Goal: Contribute content: Add original content to the website for others to see

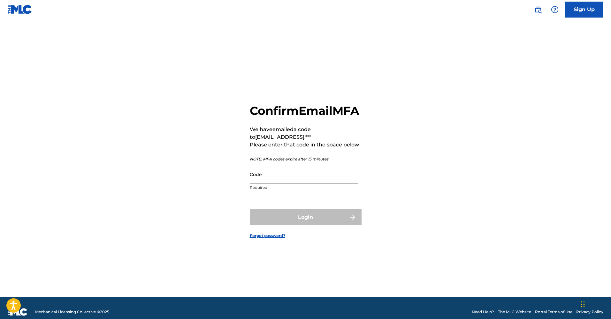
click at [287, 182] on input "Code" at bounding box center [304, 174] width 108 height 18
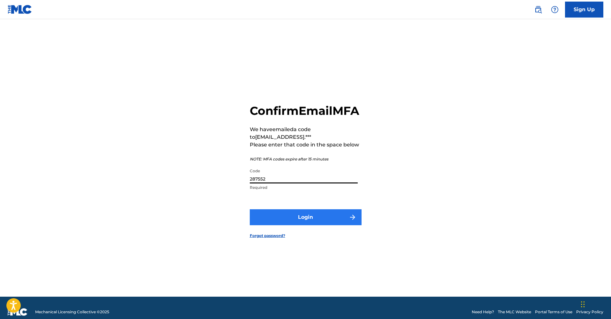
type input "287552"
click at [325, 223] on button "Login" at bounding box center [306, 217] width 112 height 16
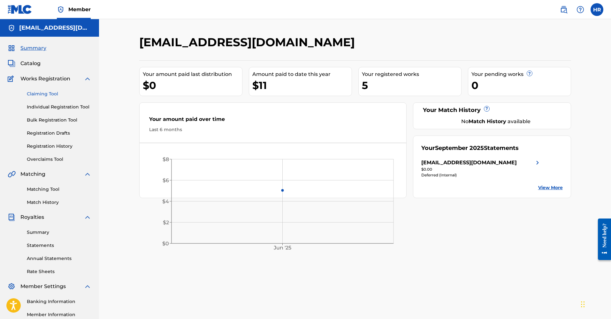
click at [52, 94] on link "Claiming Tool" at bounding box center [59, 94] width 64 height 7
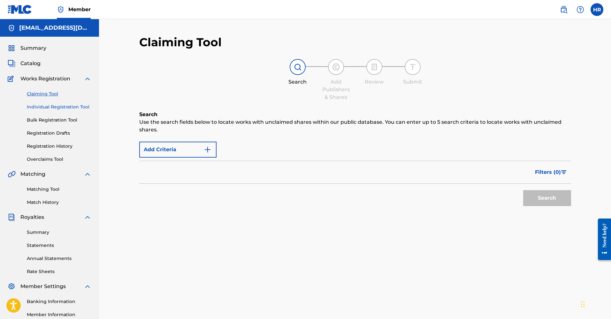
click at [55, 108] on link "Individual Registration Tool" at bounding box center [59, 107] width 64 height 7
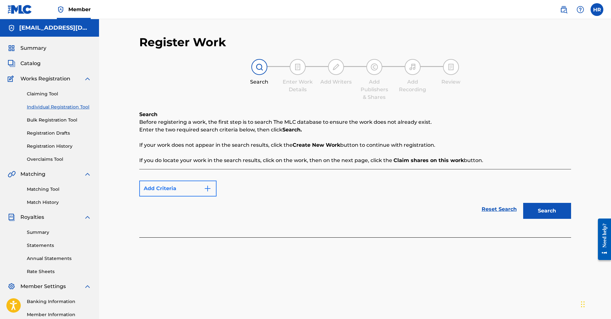
click at [192, 191] on button "Add Criteria" at bounding box center [177, 189] width 77 height 16
click at [207, 188] on img "Search Form" at bounding box center [208, 189] width 8 height 8
click at [547, 214] on button "Search" at bounding box center [547, 211] width 48 height 16
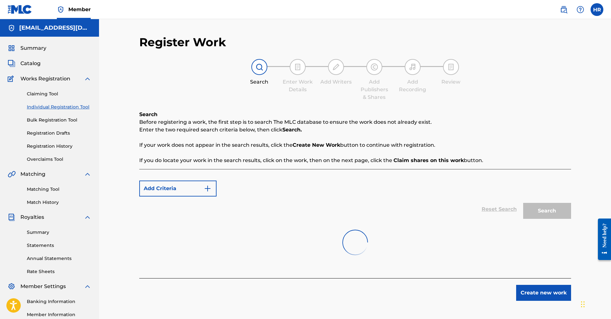
click at [331, 233] on div at bounding box center [355, 242] width 432 height 41
click at [207, 189] on img "Search Form" at bounding box center [208, 189] width 8 height 8
click at [177, 188] on div "Max Criteria Reached" at bounding box center [177, 189] width 77 height 16
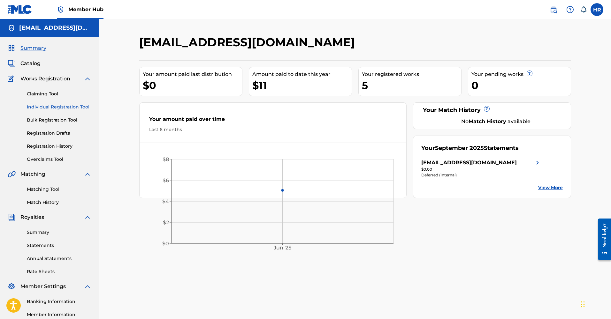
click at [57, 107] on link "Individual Registration Tool" at bounding box center [59, 107] width 64 height 7
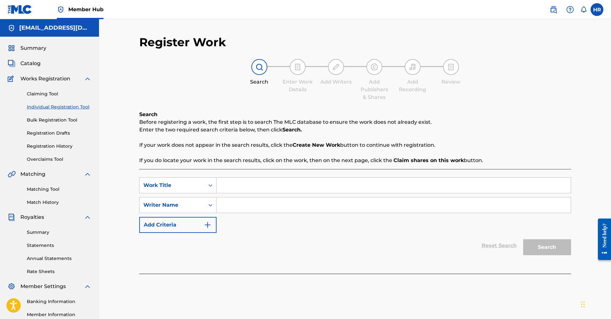
drag, startPoint x: 236, startPoint y: 184, endPoint x: 259, endPoint y: 191, distance: 24.2
click at [236, 184] on input "Search Form" at bounding box center [393, 185] width 354 height 15
type input "the last time I saw you"
click at [248, 207] on input "Search Form" at bounding box center [393, 205] width 354 height 15
type input "[PERSON_NAME]"
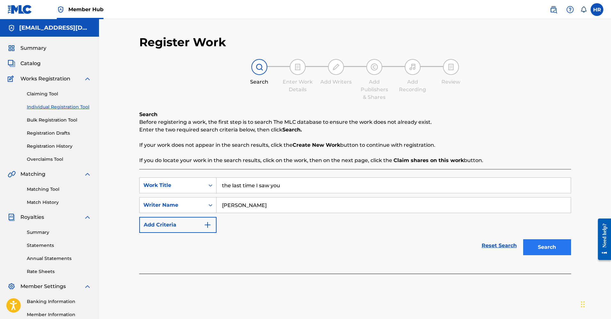
click at [559, 252] on button "Search" at bounding box center [547, 247] width 48 height 16
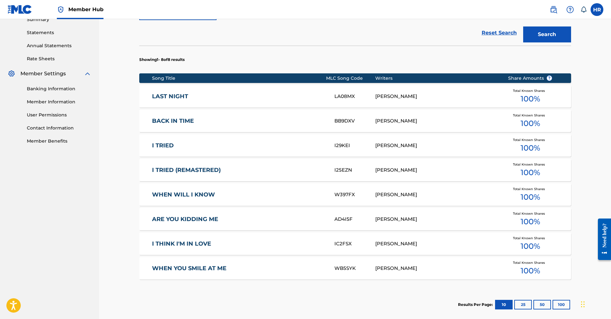
scroll to position [270, 0]
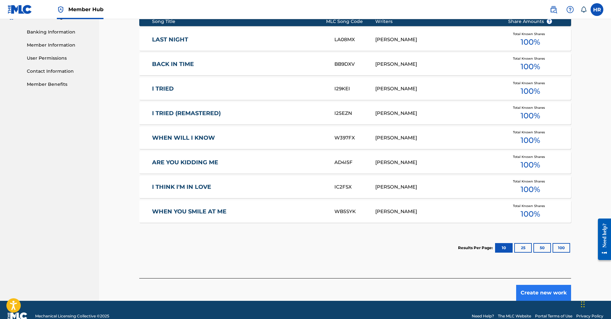
click at [542, 295] on button "Create new work" at bounding box center [543, 293] width 55 height 16
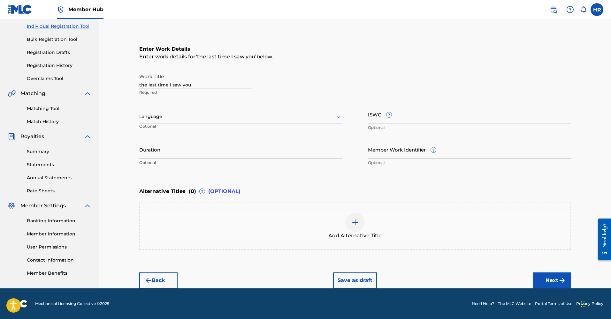
scroll to position [81, 0]
click at [200, 119] on div at bounding box center [240, 117] width 203 height 8
click at [189, 131] on div "English" at bounding box center [240, 131] width 202 height 14
click at [241, 152] on input "Duration" at bounding box center [240, 149] width 203 height 18
type input "02:09"
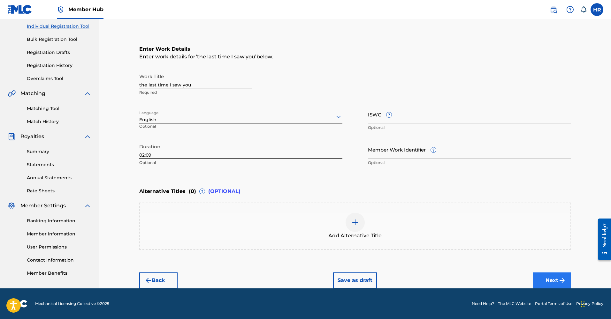
click at [543, 283] on button "Next" at bounding box center [551, 281] width 38 height 16
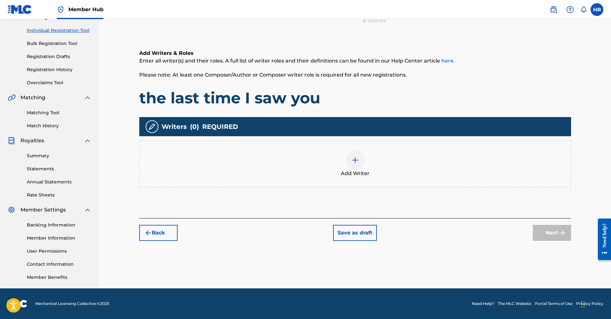
click at [356, 160] on img at bounding box center [355, 160] width 8 height 8
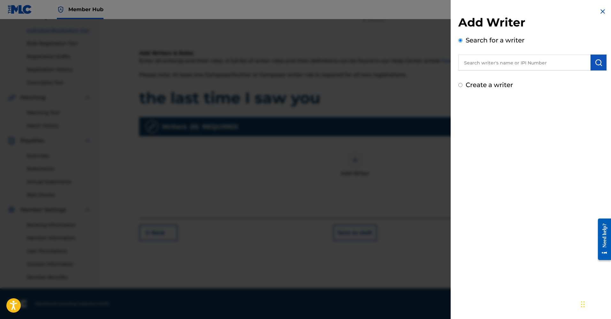
click at [512, 64] on input "text" at bounding box center [524, 63] width 132 height 16
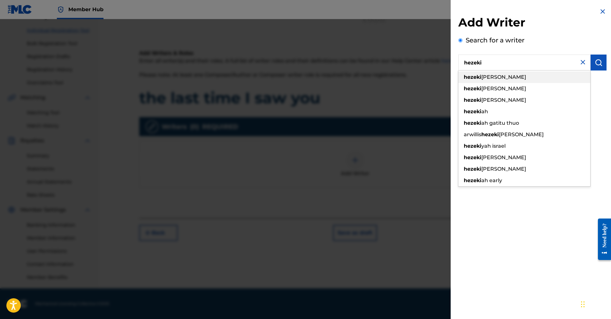
click at [507, 77] on div "[PERSON_NAME]" at bounding box center [524, 76] width 132 height 11
type input "[PERSON_NAME]"
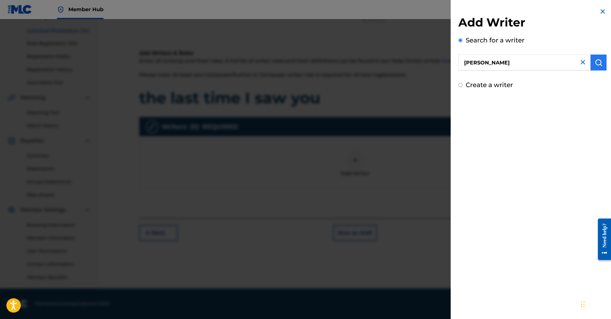
click at [595, 67] on button "submit" at bounding box center [598, 63] width 16 height 16
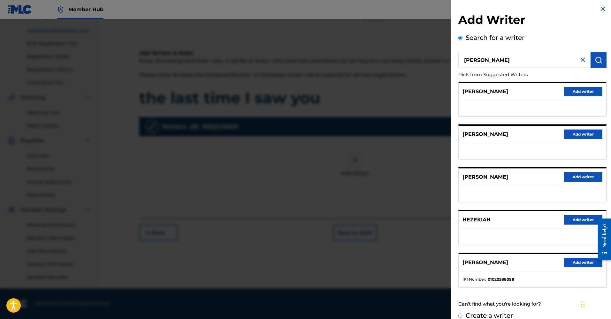
scroll to position [11, 0]
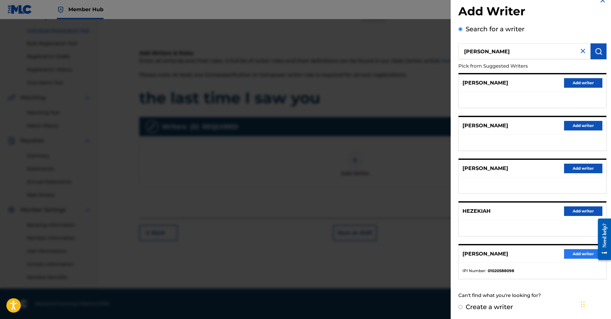
click at [576, 257] on button "Add writer" at bounding box center [583, 254] width 38 height 10
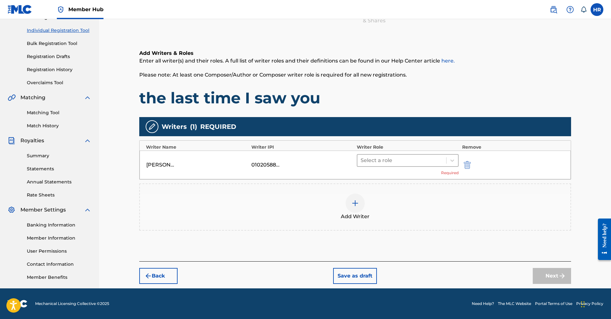
click at [386, 162] on div at bounding box center [401, 160] width 83 height 9
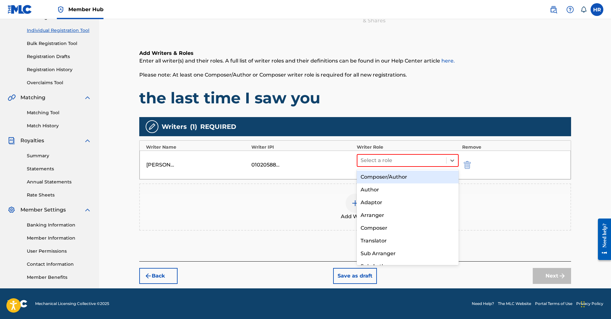
click at [383, 178] on div "Composer/Author" at bounding box center [408, 177] width 102 height 13
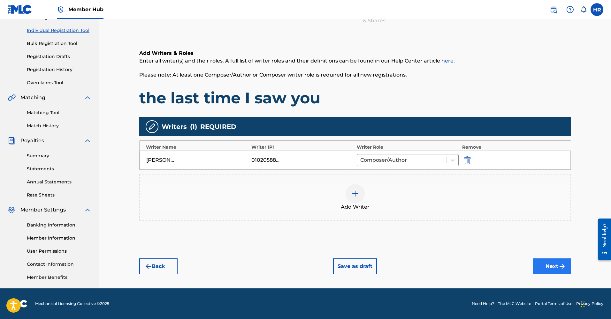
click at [551, 271] on button "Next" at bounding box center [551, 267] width 38 height 16
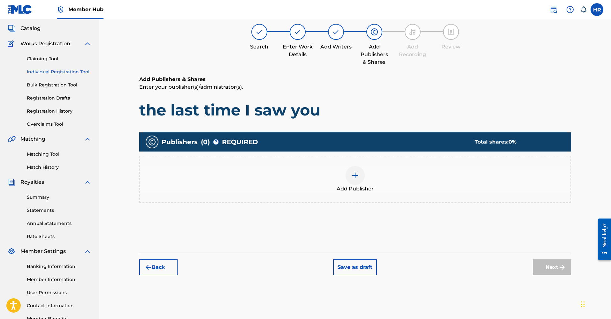
scroll to position [29, 0]
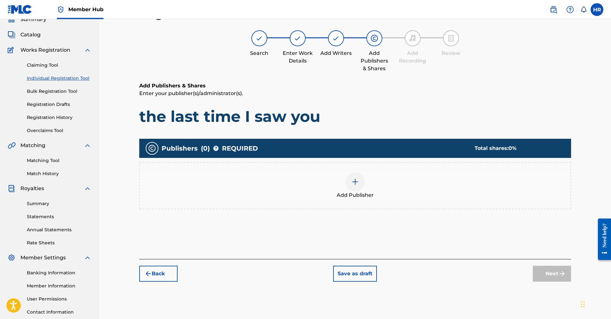
click at [354, 184] on img at bounding box center [355, 182] width 8 height 8
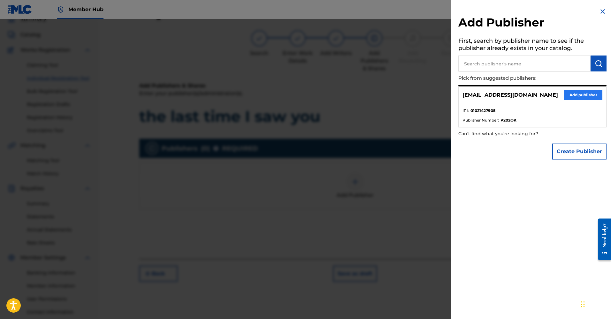
click at [583, 94] on button "Add publisher" at bounding box center [583, 95] width 38 height 10
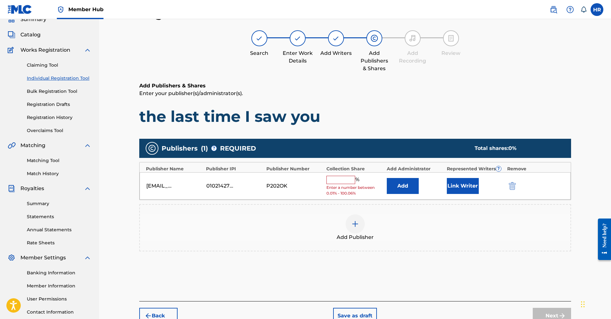
click at [335, 178] on input "text" at bounding box center [340, 180] width 29 height 8
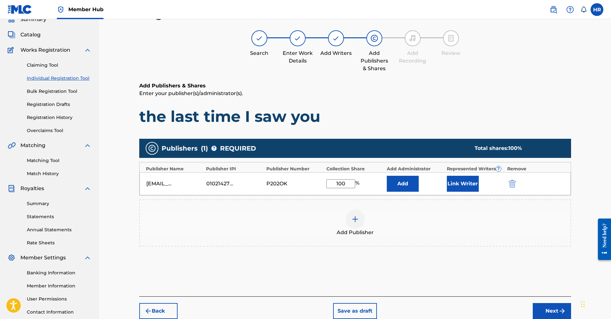
scroll to position [55, 0]
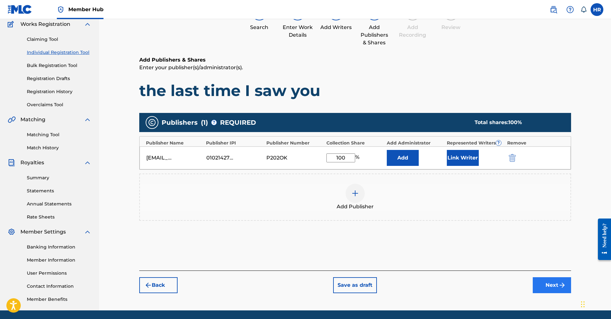
type input "100"
click at [544, 287] on button "Next" at bounding box center [551, 285] width 38 height 16
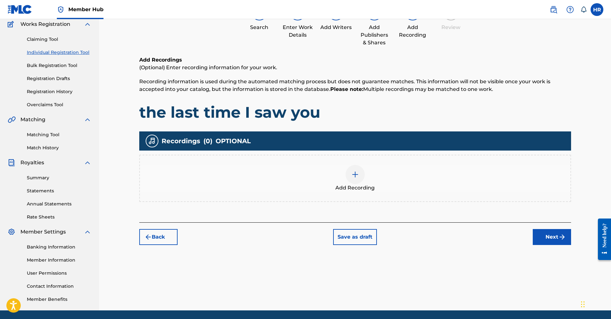
scroll to position [29, 0]
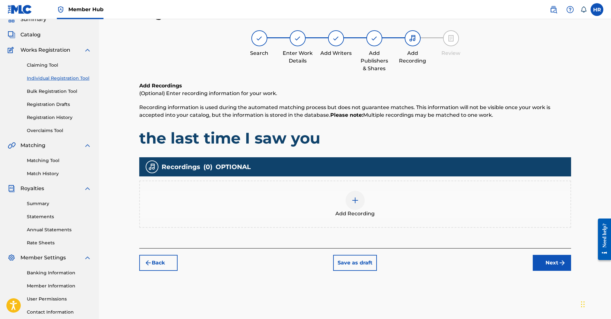
click at [358, 202] on img at bounding box center [355, 201] width 8 height 8
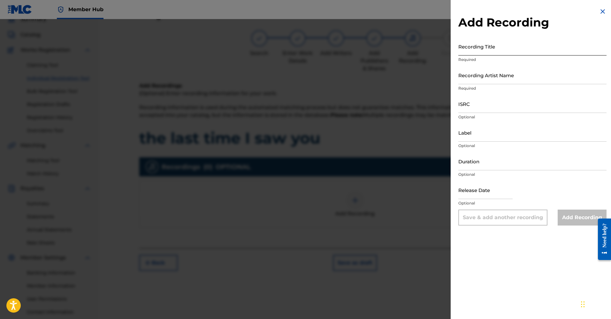
click at [479, 50] on input "Recording Title" at bounding box center [532, 46] width 148 height 18
type input "The Last Time I Saw You"
click at [523, 76] on input "Recording Artist Name" at bounding box center [532, 75] width 148 height 18
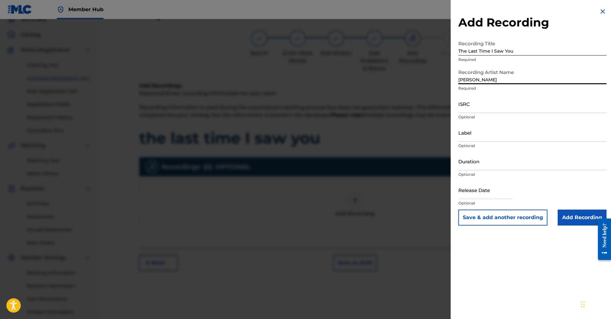
click at [522, 77] on input "[PERSON_NAME]" at bounding box center [532, 75] width 148 height 18
type input "[PERSON_NAME]"
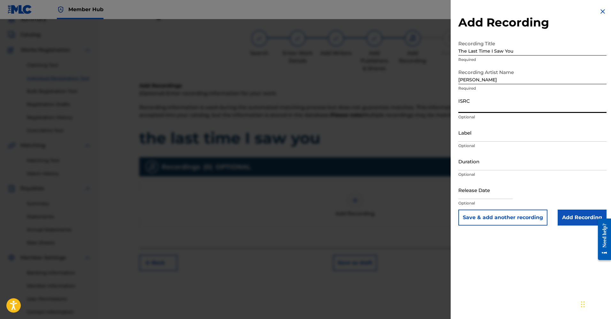
click at [530, 102] on input "ISRC" at bounding box center [532, 104] width 148 height 18
paste input "usl4r2550775"
drag, startPoint x: 458, startPoint y: 108, endPoint x: 467, endPoint y: 108, distance: 9.6
click at [468, 108] on div "Add Recording Recording Title The Last Time I Saw You Required Recording Artist…" at bounding box center [531, 116] width 163 height 233
drag, startPoint x: 461, startPoint y: 109, endPoint x: 495, endPoint y: 109, distance: 33.8
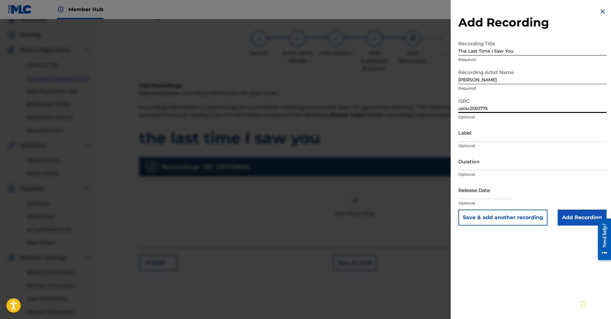
click at [495, 109] on input "usl4r2550775" at bounding box center [532, 104] width 148 height 18
type input "USL4R2550775"
click at [485, 137] on input "Label" at bounding box center [532, 133] width 148 height 18
type input "Love Anthology"
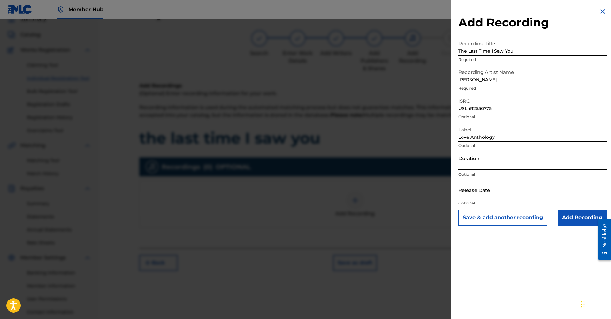
click at [501, 167] on input "Duration" at bounding box center [532, 161] width 148 height 18
type input "02:09"
click at [505, 194] on input "text" at bounding box center [485, 190] width 54 height 18
select select "8"
select select "2025"
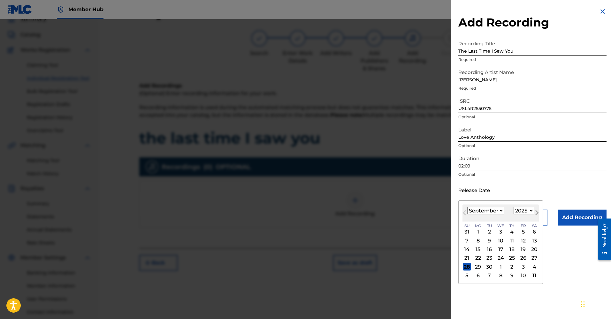
click at [536, 213] on span "Next Month" at bounding box center [536, 214] width 0 height 10
select select "9"
click at [519, 231] on div "3" at bounding box center [523, 232] width 8 height 8
type input "[DATE]"
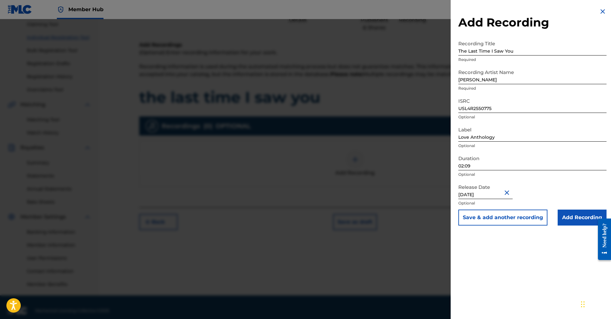
scroll to position [56, 0]
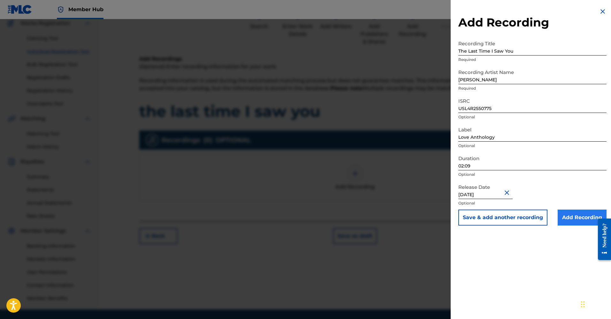
click at [581, 221] on input "Add Recording" at bounding box center [581, 218] width 49 height 16
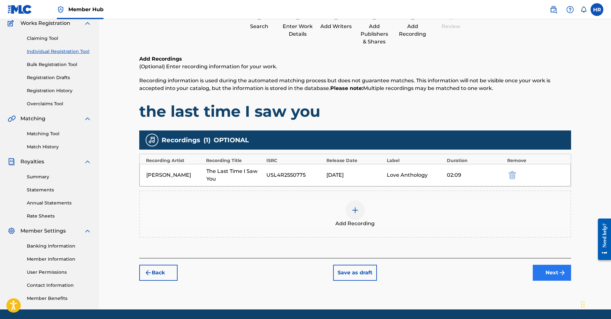
click at [550, 276] on button "Next" at bounding box center [551, 273] width 38 height 16
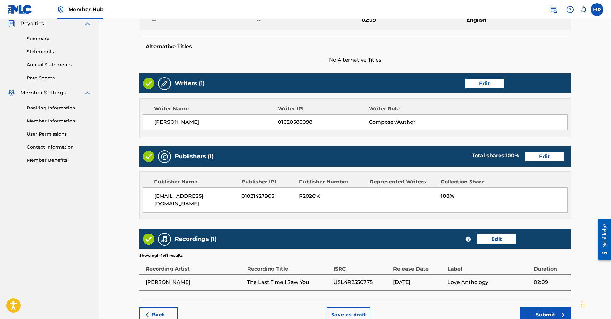
scroll to position [221, 0]
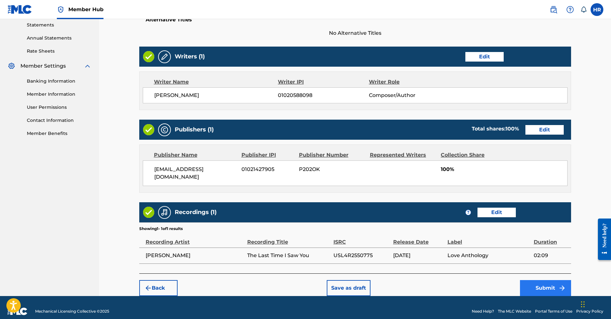
click at [547, 280] on button "Submit" at bounding box center [545, 288] width 51 height 16
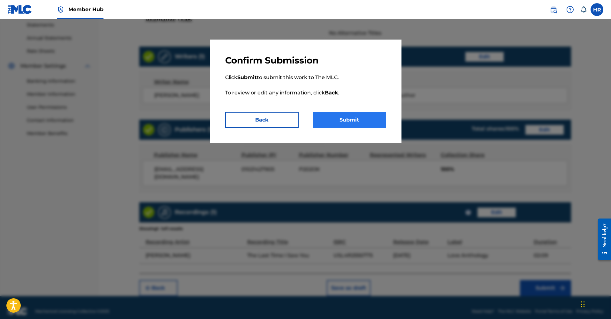
click at [355, 125] on button "Submit" at bounding box center [348, 120] width 73 height 16
